Goal: Information Seeking & Learning: Learn about a topic

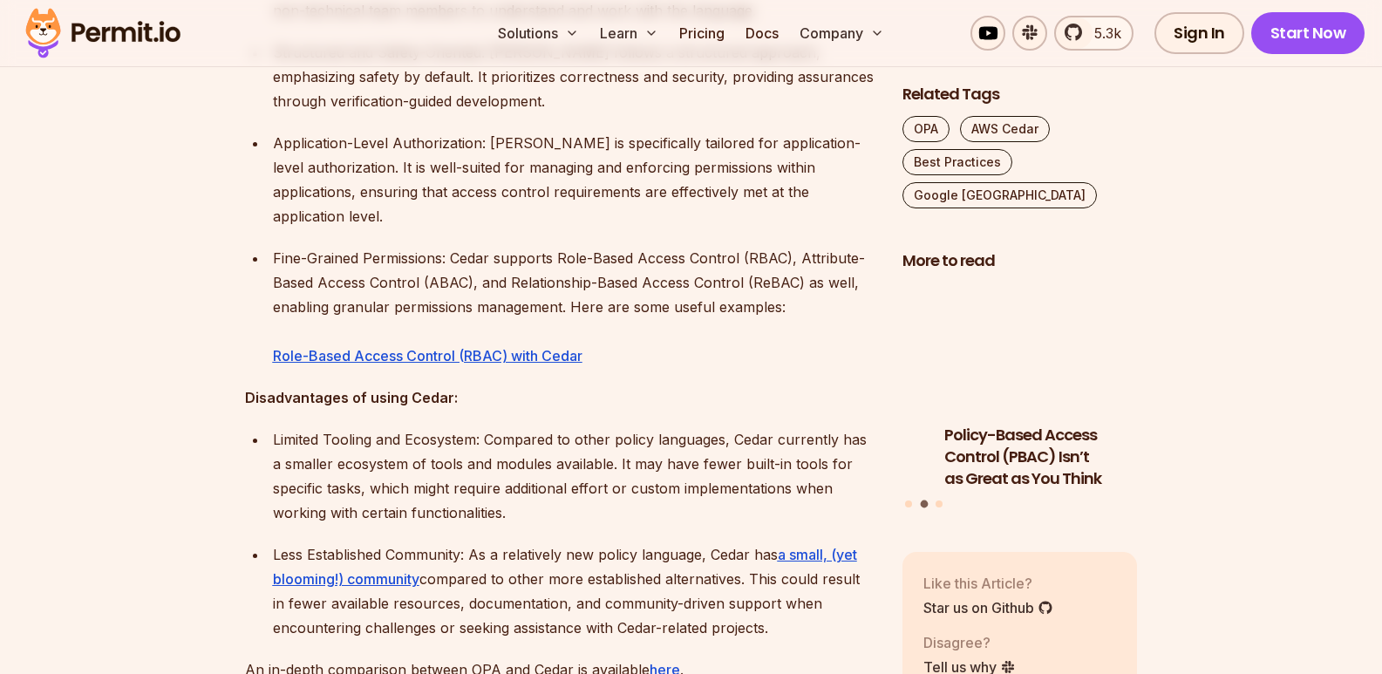
scroll to position [2894, 0]
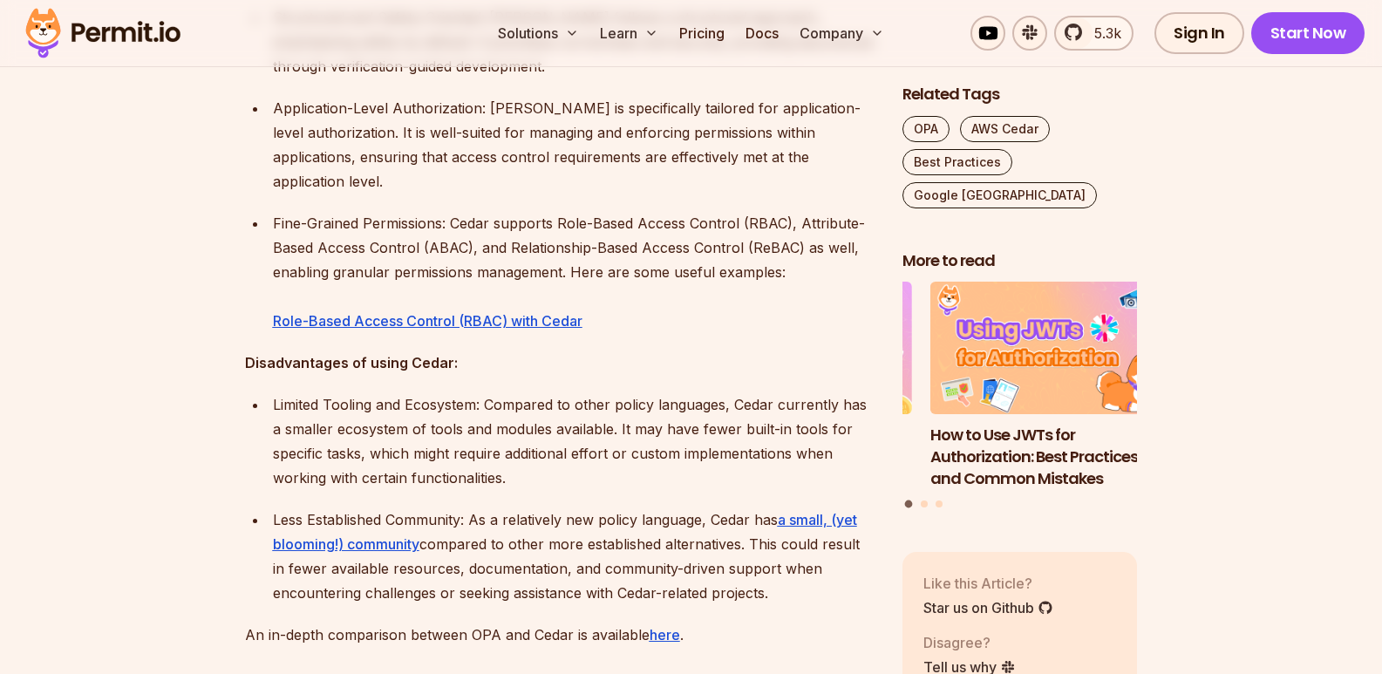
click at [871, 225] on p "Fine-Grained Permissions: Cedar supports Role-Based Access Control (RBAC), Attr…" at bounding box center [573, 272] width 601 height 122
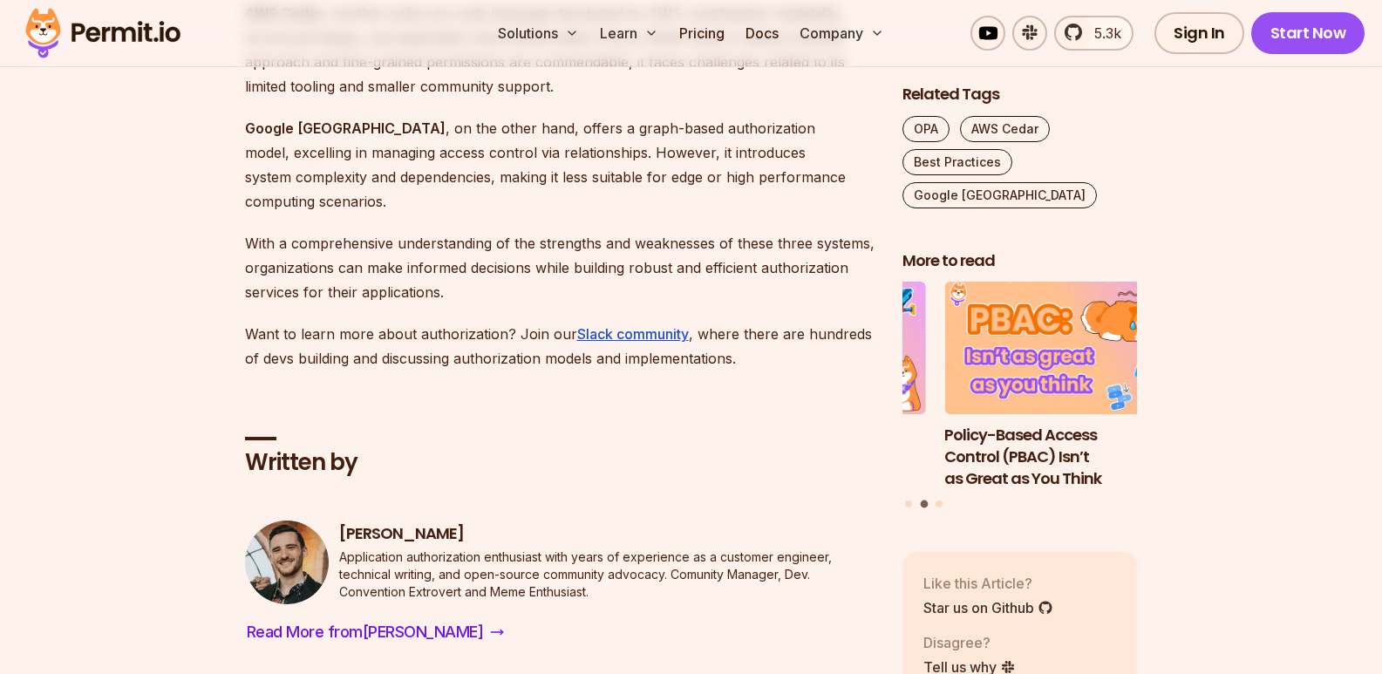
scroll to position [4672, 0]
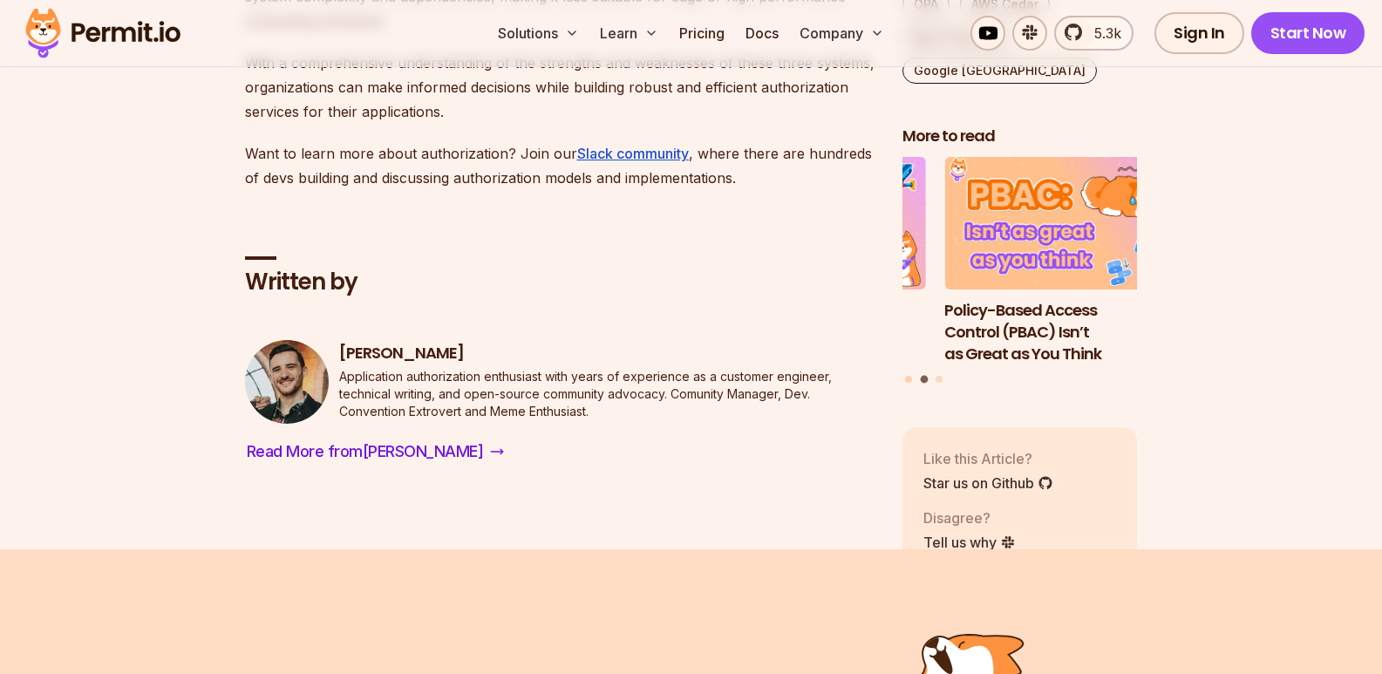
click at [908, 376] on button "Go to slide 1" at bounding box center [908, 379] width 7 height 7
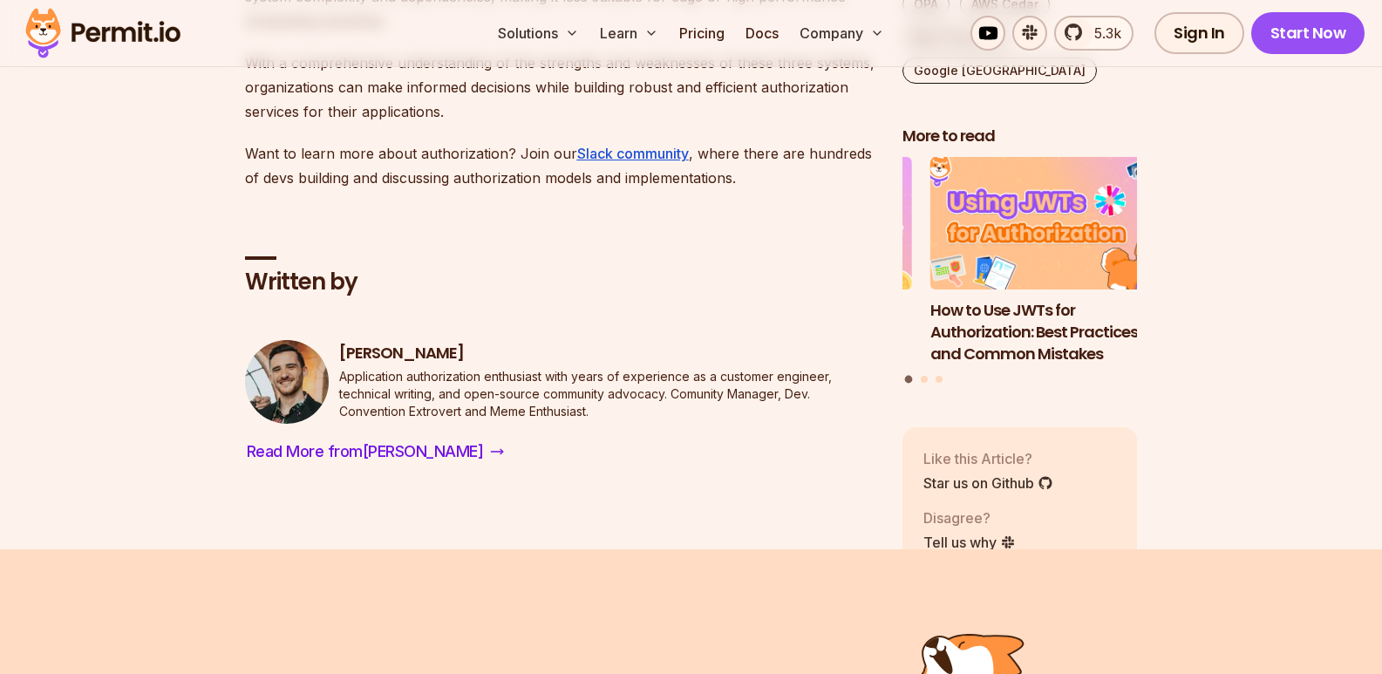
click at [967, 300] on h3 "How to Use JWTs for Authorization: Best Practices and Common Mistakes" at bounding box center [1047, 332] width 235 height 65
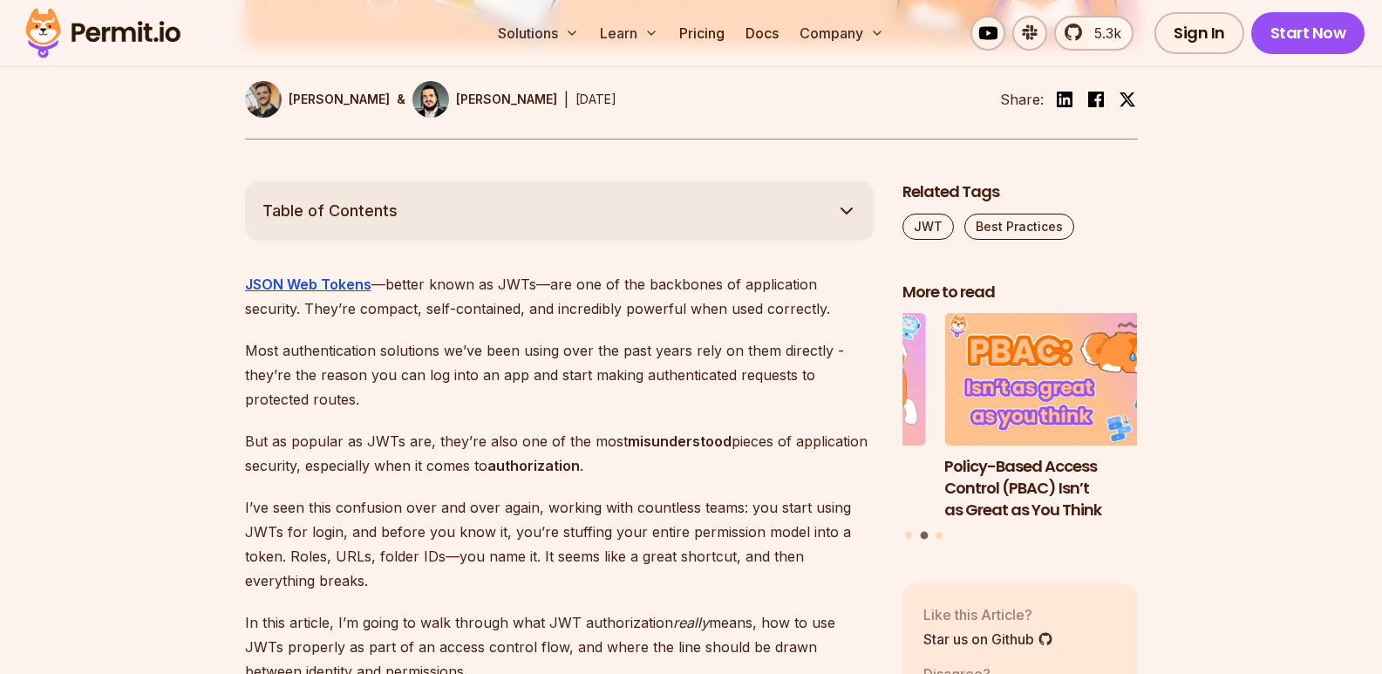
scroll to position [1011, 0]
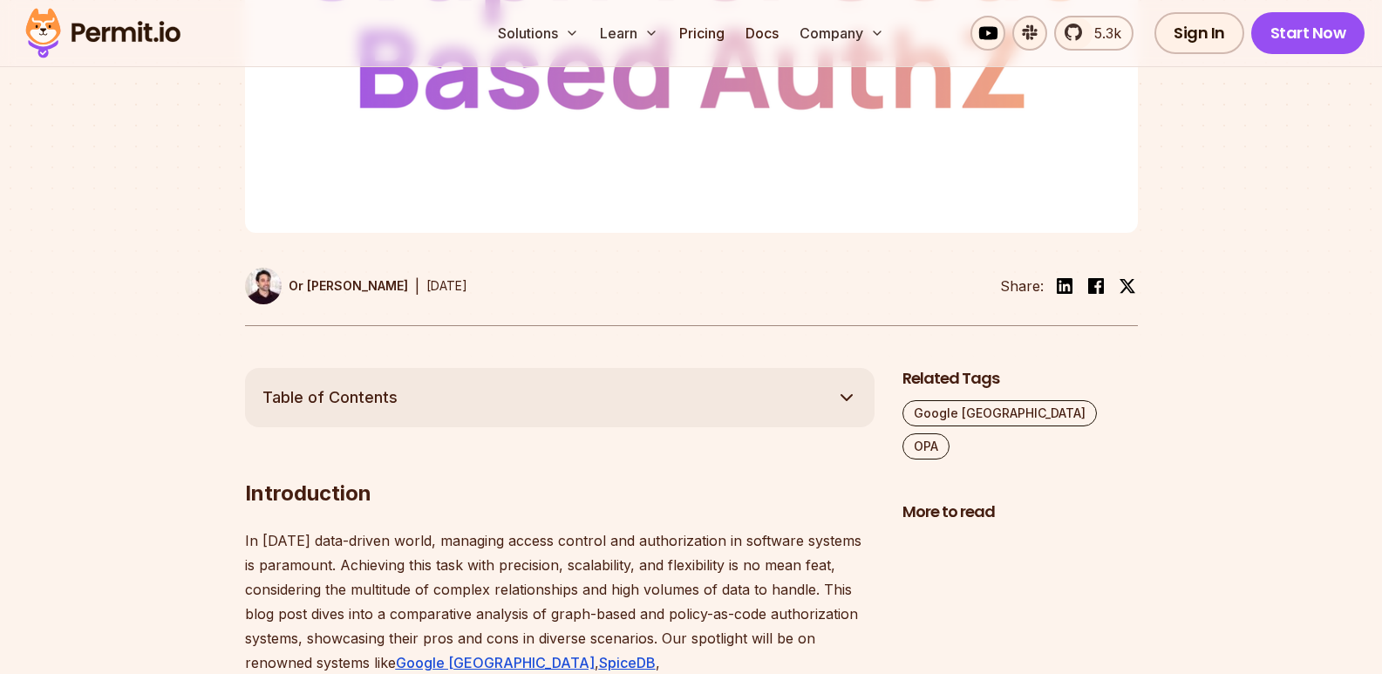
scroll to position [697, 0]
